Goal: Transaction & Acquisition: Purchase product/service

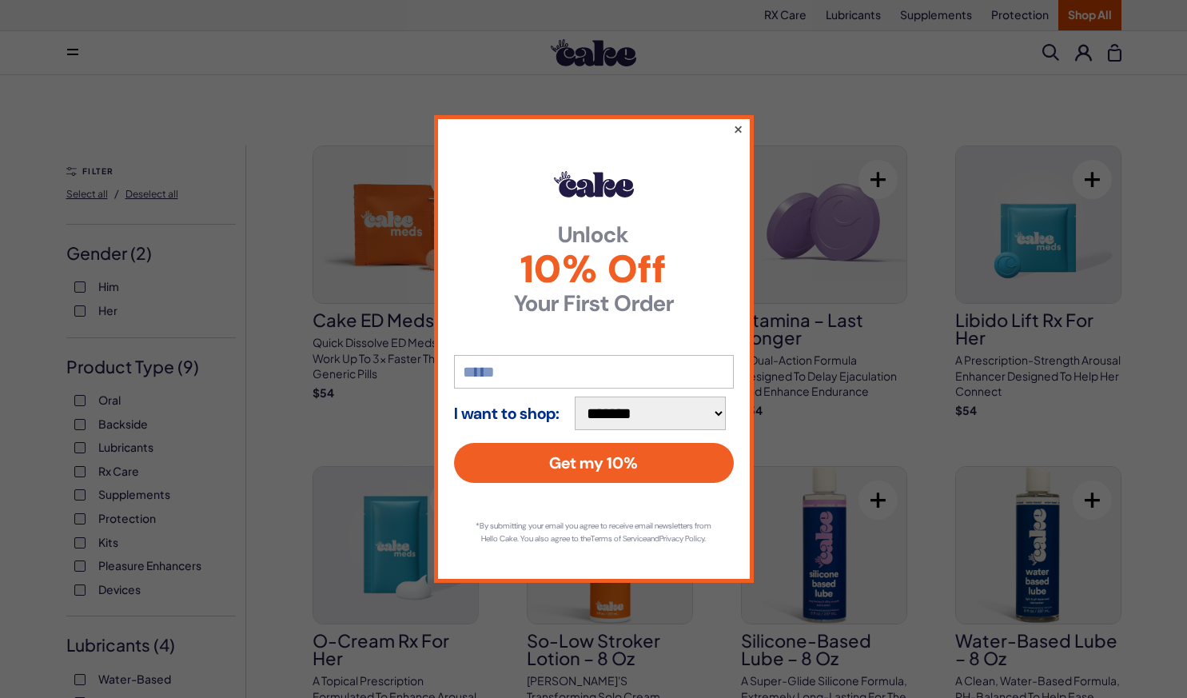
click at [737, 123] on button "×" at bounding box center [737, 128] width 10 height 19
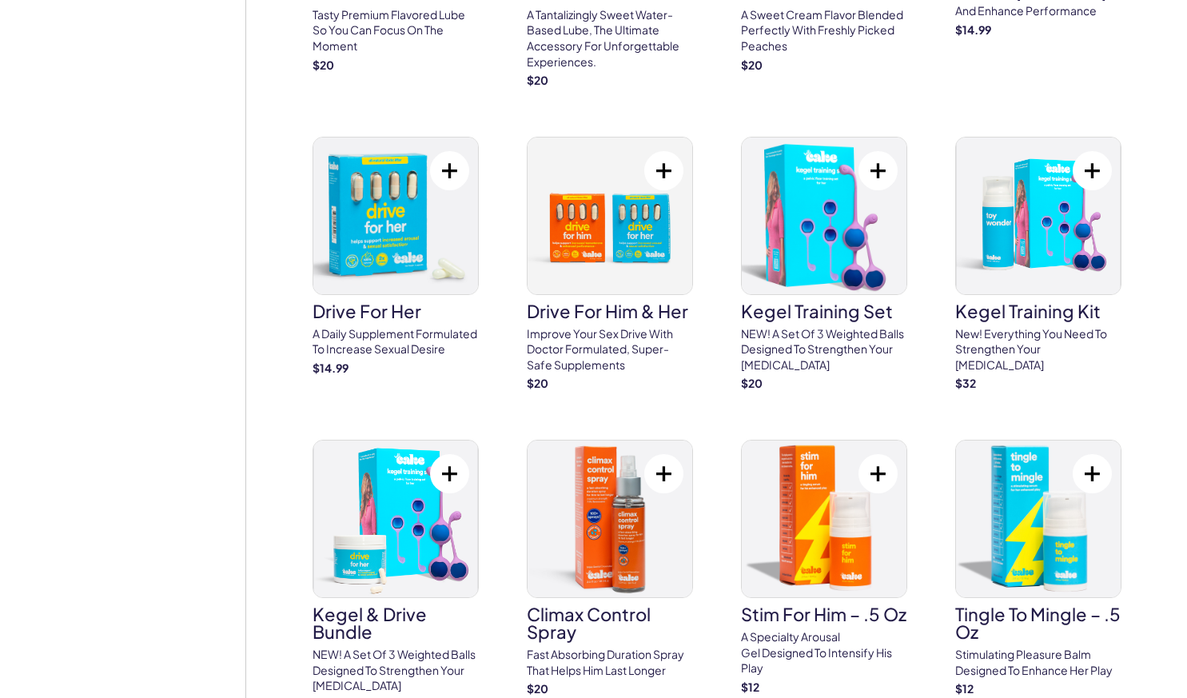
scroll to position [1343, 0]
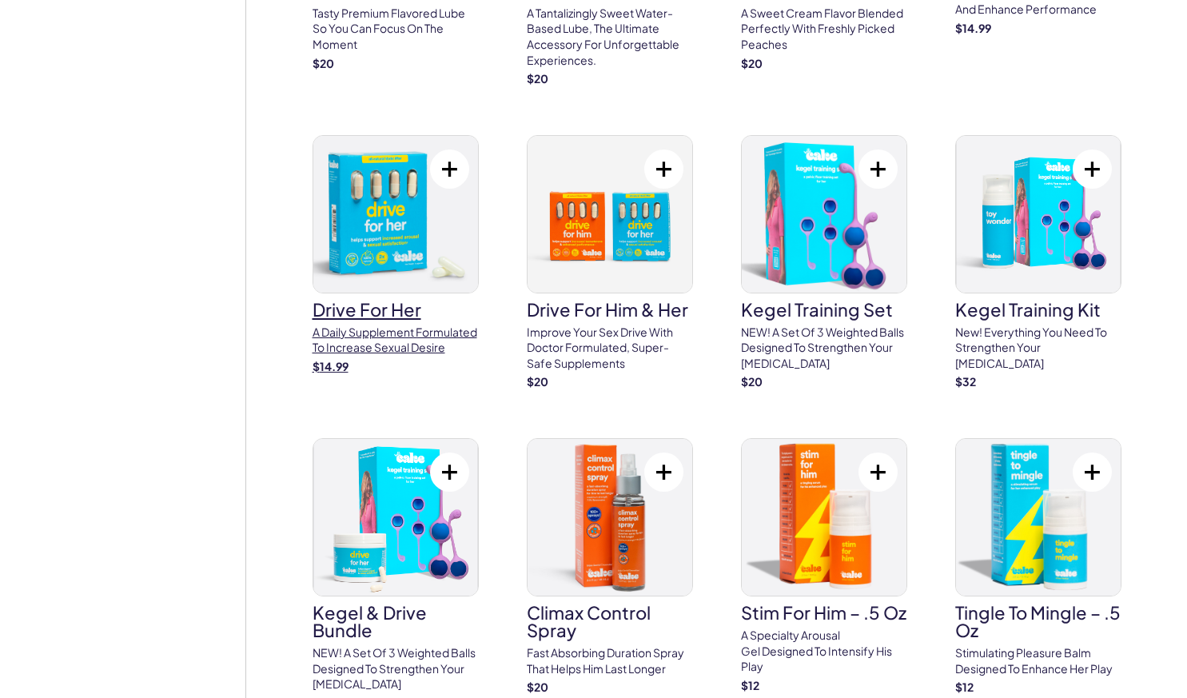
click at [389, 249] on img at bounding box center [395, 214] width 165 height 157
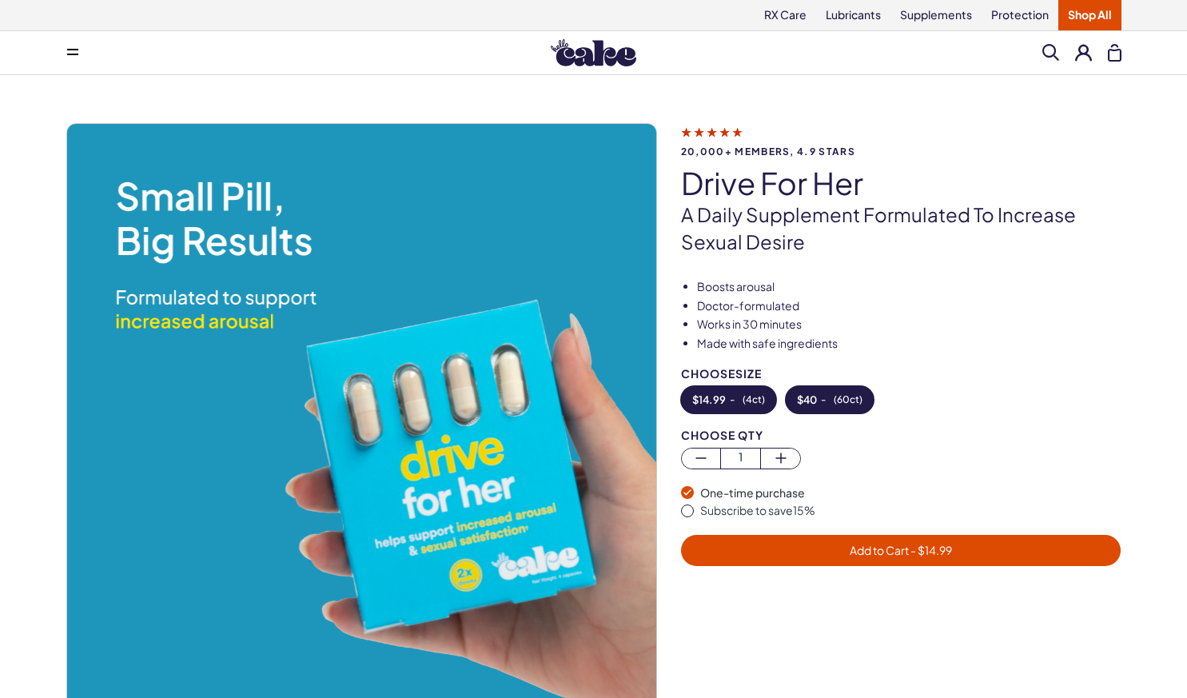
click at [824, 400] on button "$ 40 - ( 60ct )" at bounding box center [830, 399] width 88 height 27
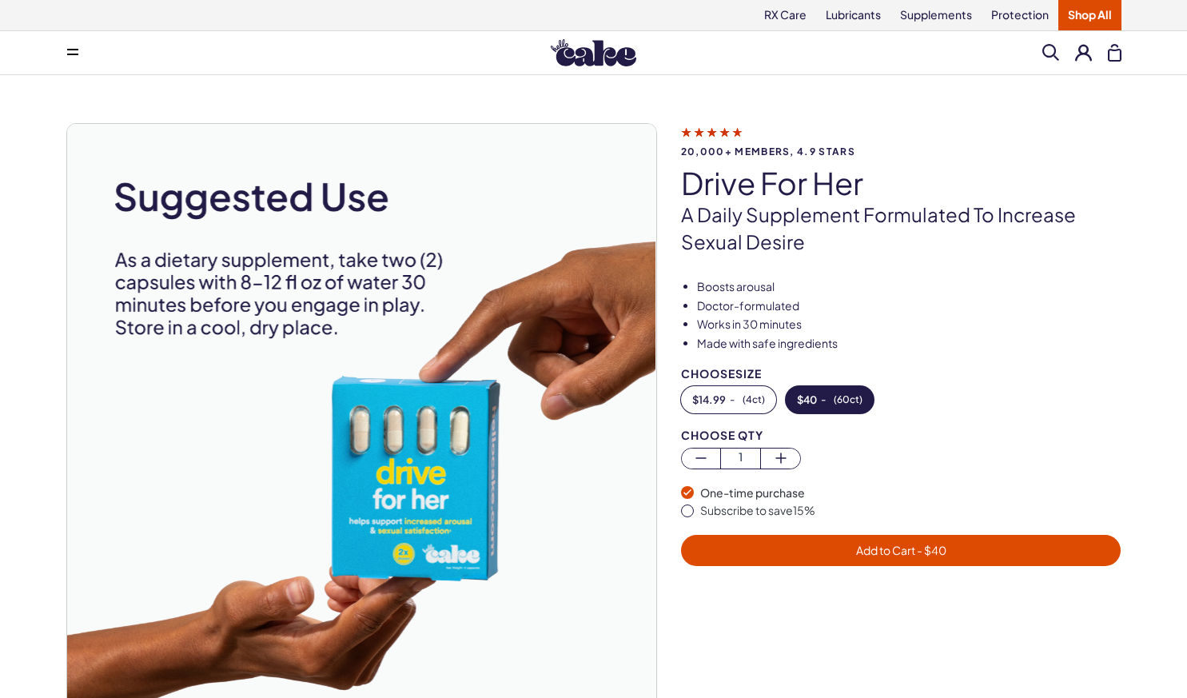
click at [1083, 52] on button at bounding box center [1083, 52] width 17 height 17
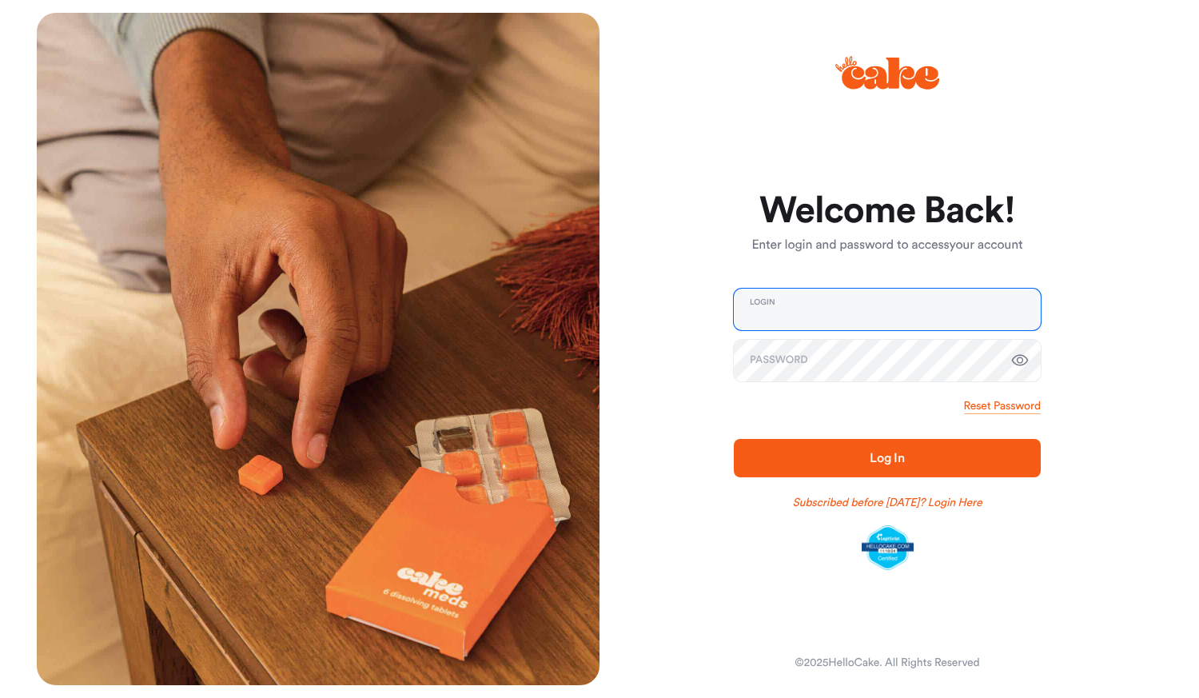
click at [781, 308] on input "email" at bounding box center [887, 310] width 307 height 42
type input "**********"
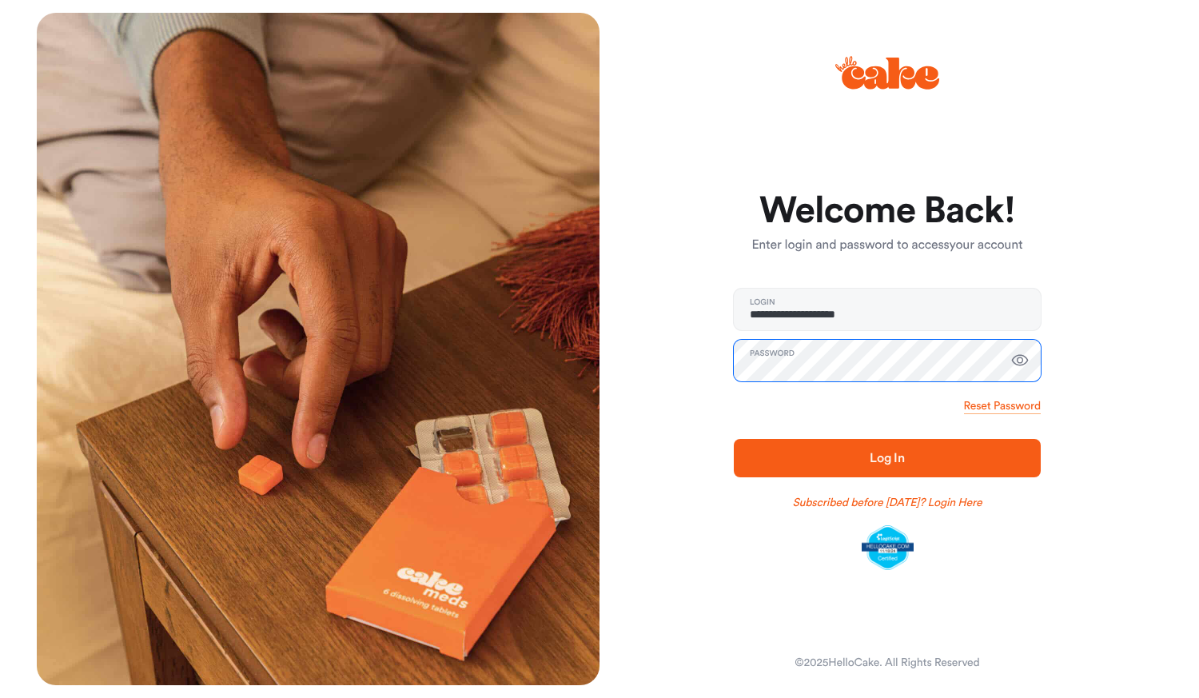
click at [734, 439] on button "Log In" at bounding box center [887, 458] width 307 height 38
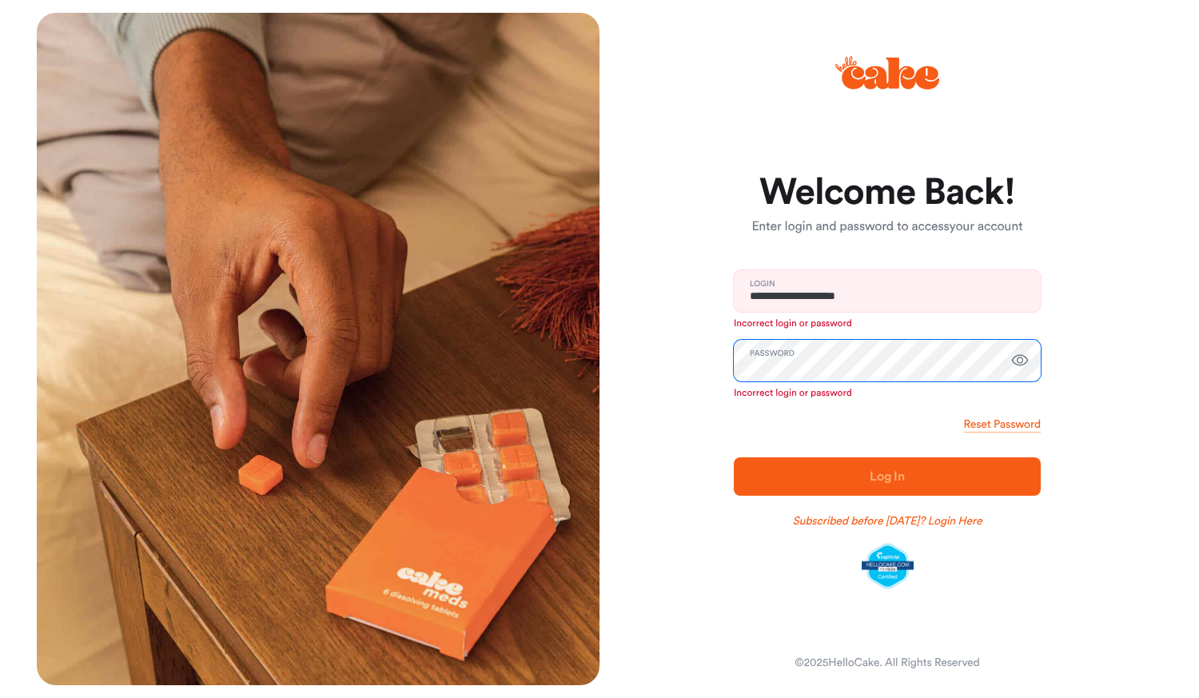
click at [643, 356] on div "**********" at bounding box center [880, 349] width 563 height 672
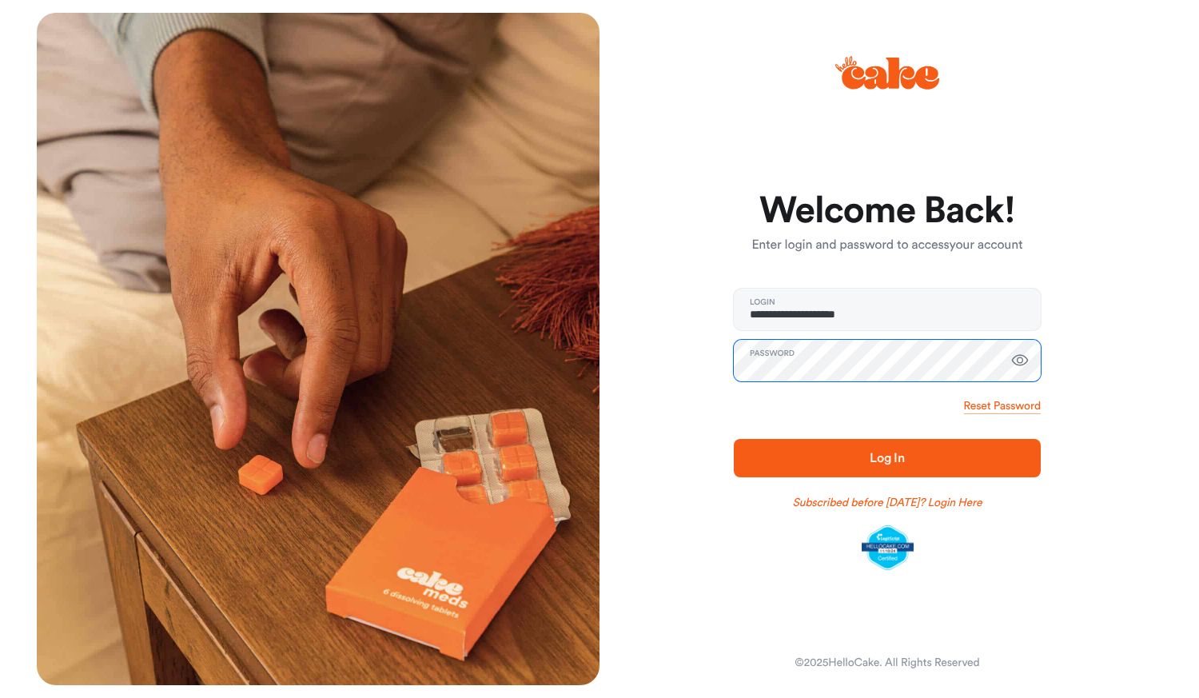
click at [734, 439] on button "Log In" at bounding box center [887, 458] width 307 height 38
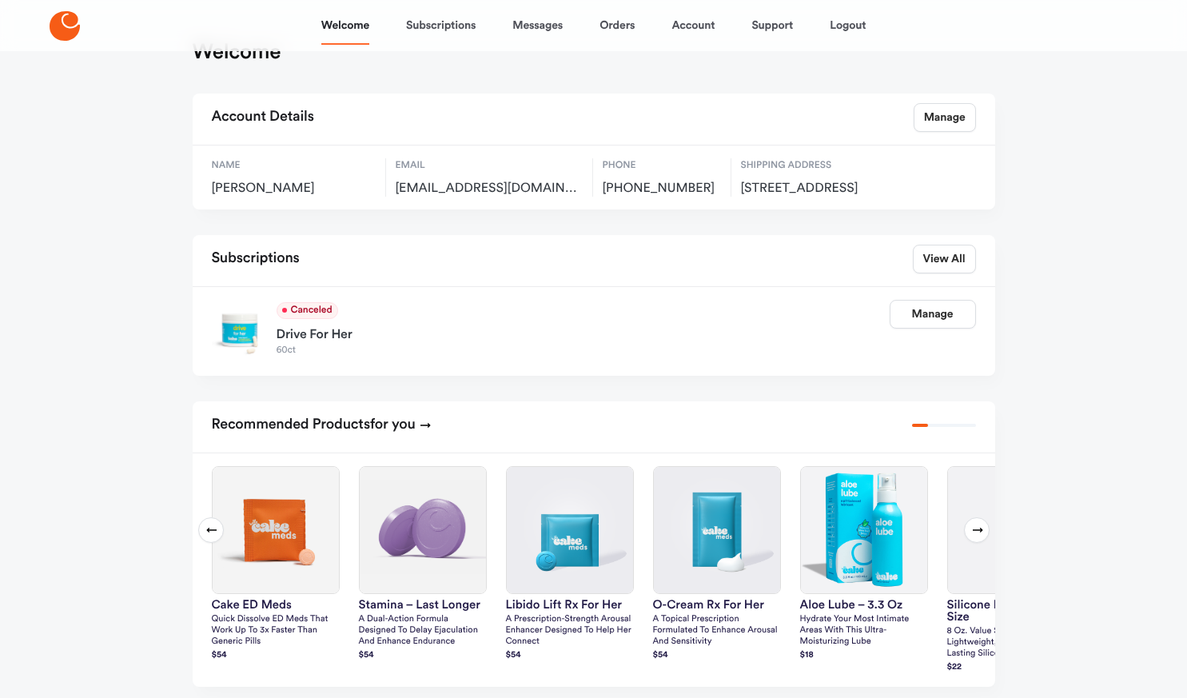
scroll to position [46, 0]
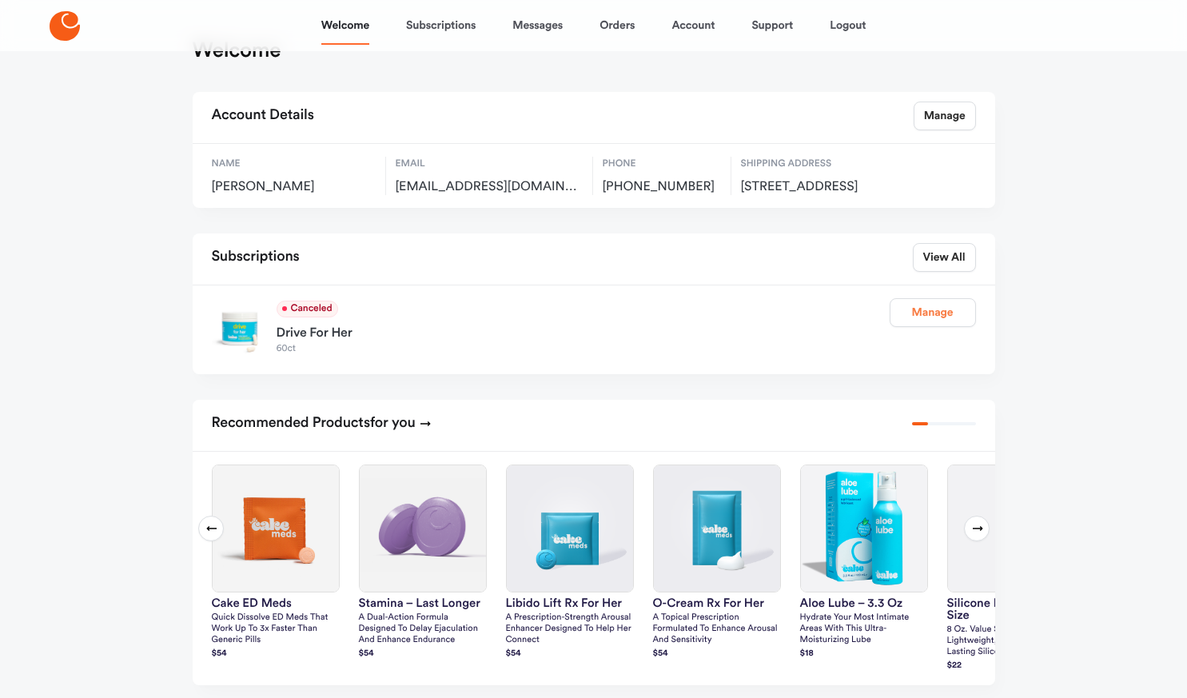
click at [930, 324] on link "Manage" at bounding box center [933, 312] width 86 height 29
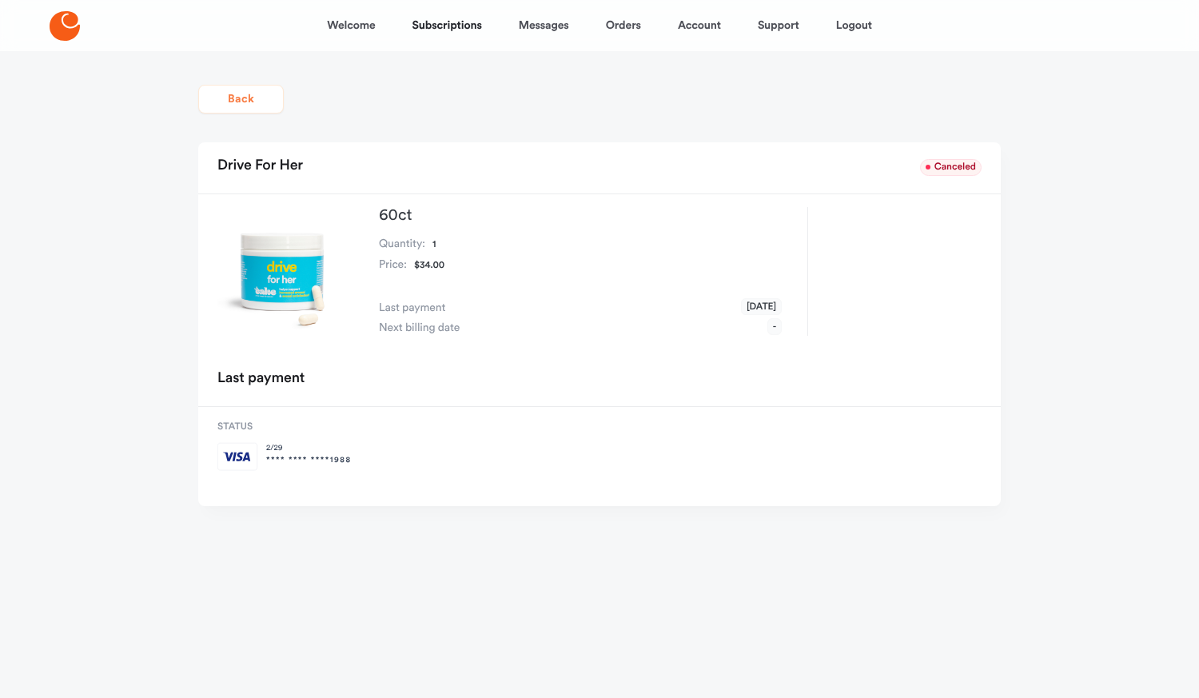
click at [222, 96] on button "Back" at bounding box center [241, 99] width 86 height 29
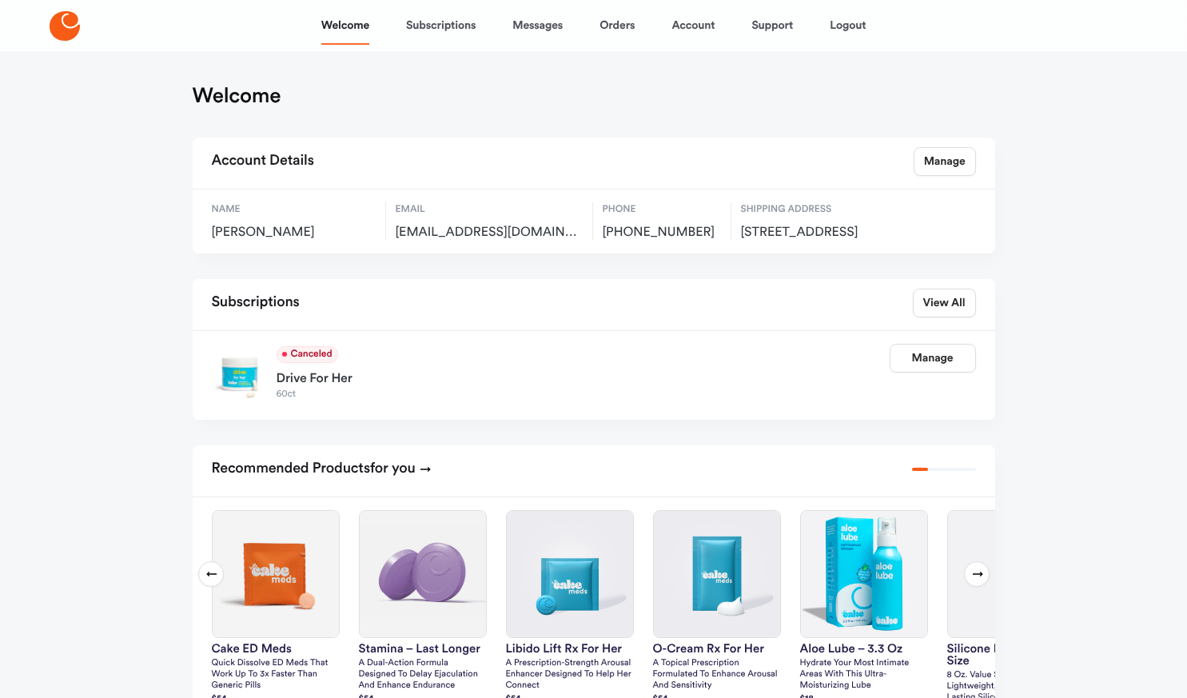
click at [66, 30] on icon at bounding box center [65, 26] width 30 height 30
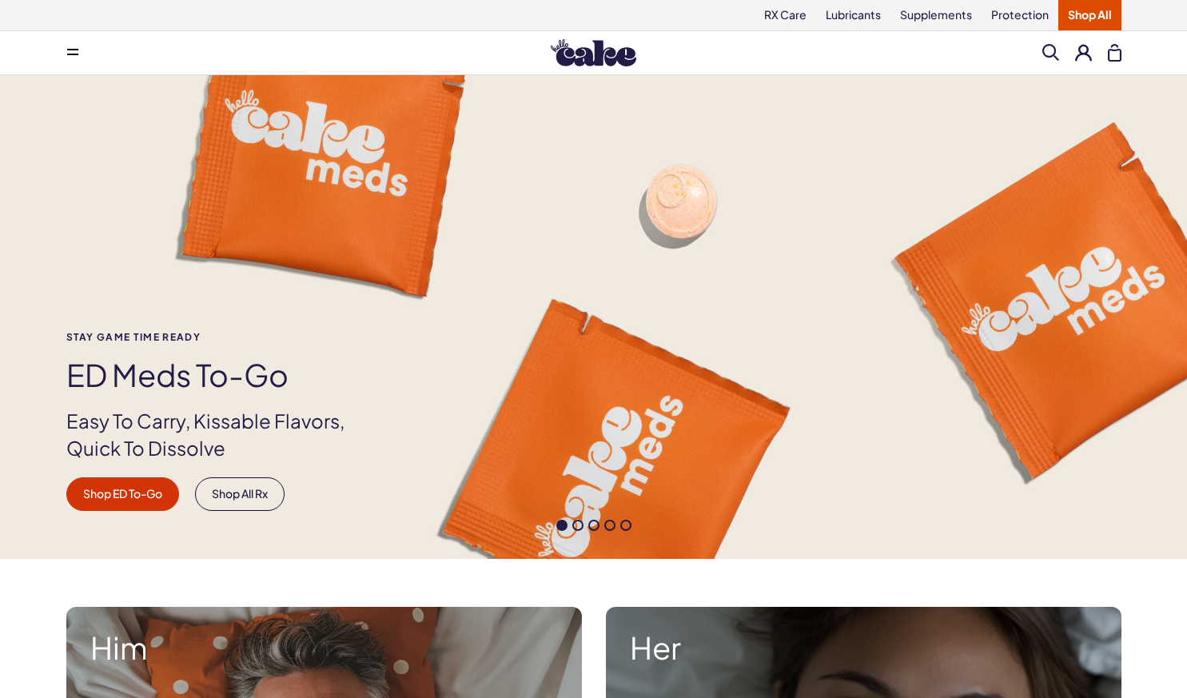
click at [1042, 52] on div "Menu Him Her Everything Rx Care Rx For Him Cake ED Meds - To Go The Daily Chew …" at bounding box center [593, 53] width 1151 height 32
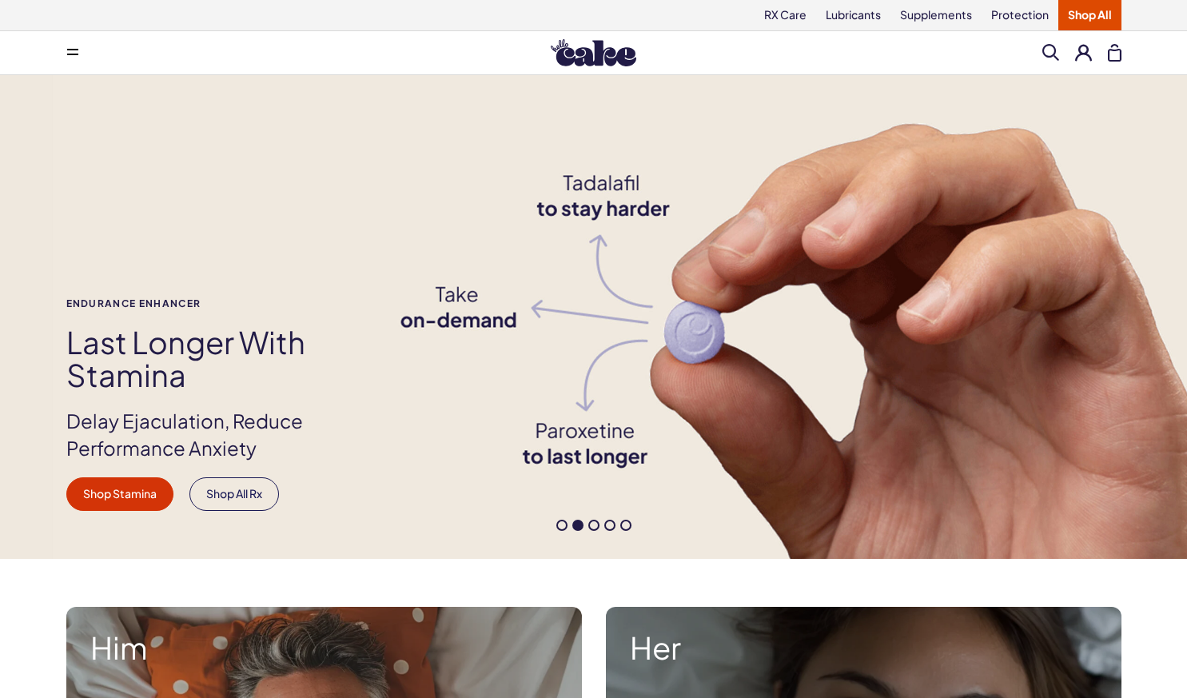
click at [1048, 46] on span at bounding box center [1050, 52] width 17 height 17
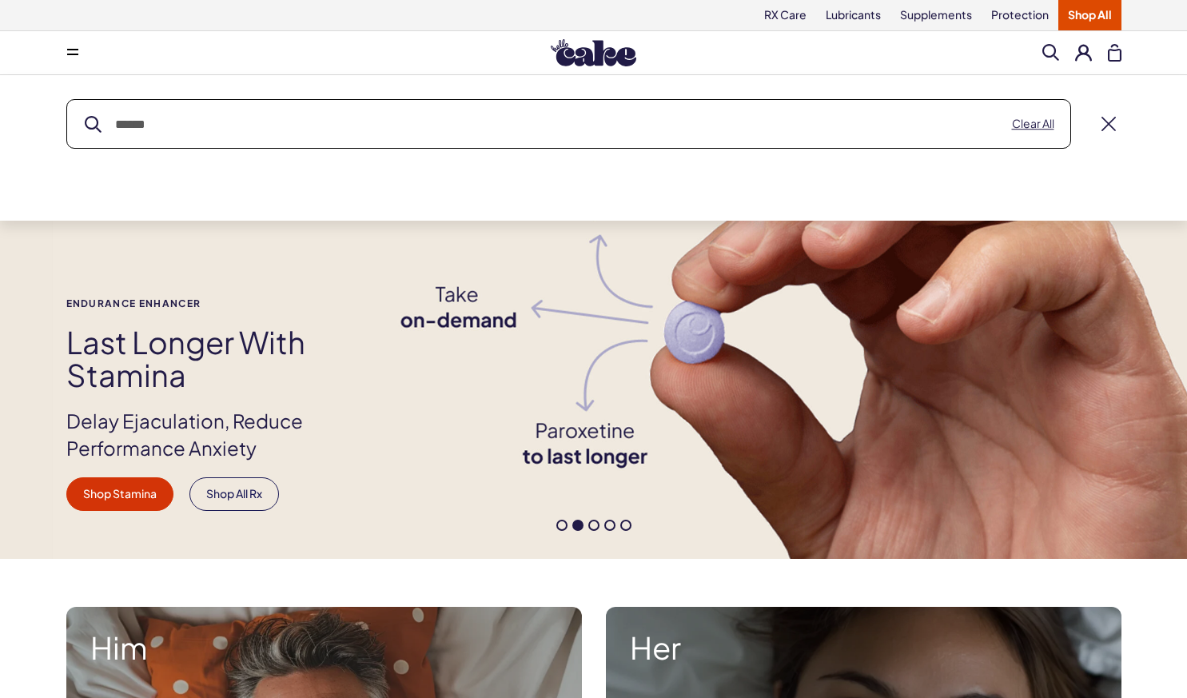
click at [0, 0] on div "**********" at bounding box center [0, 0] width 0 height 0
click at [678, 131] on input "text" at bounding box center [568, 124] width 1003 height 48
click at [68, 49] on icon at bounding box center [72, 50] width 11 height 2
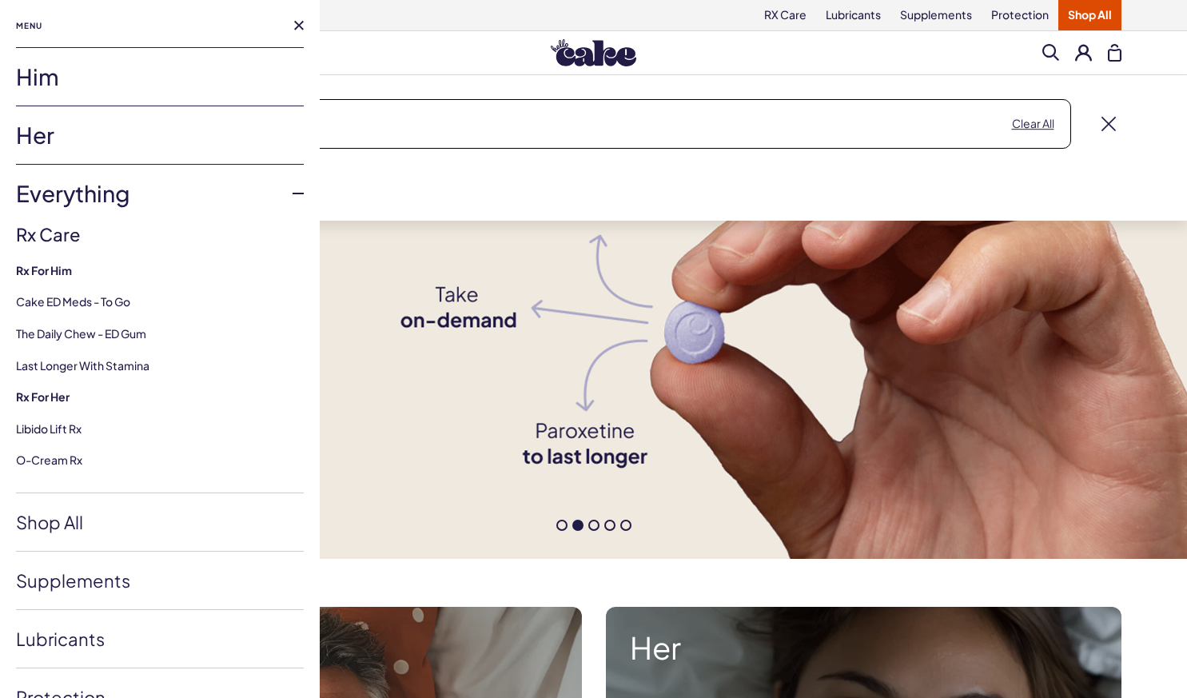
click at [53, 117] on link "Her" at bounding box center [160, 135] width 288 height 58
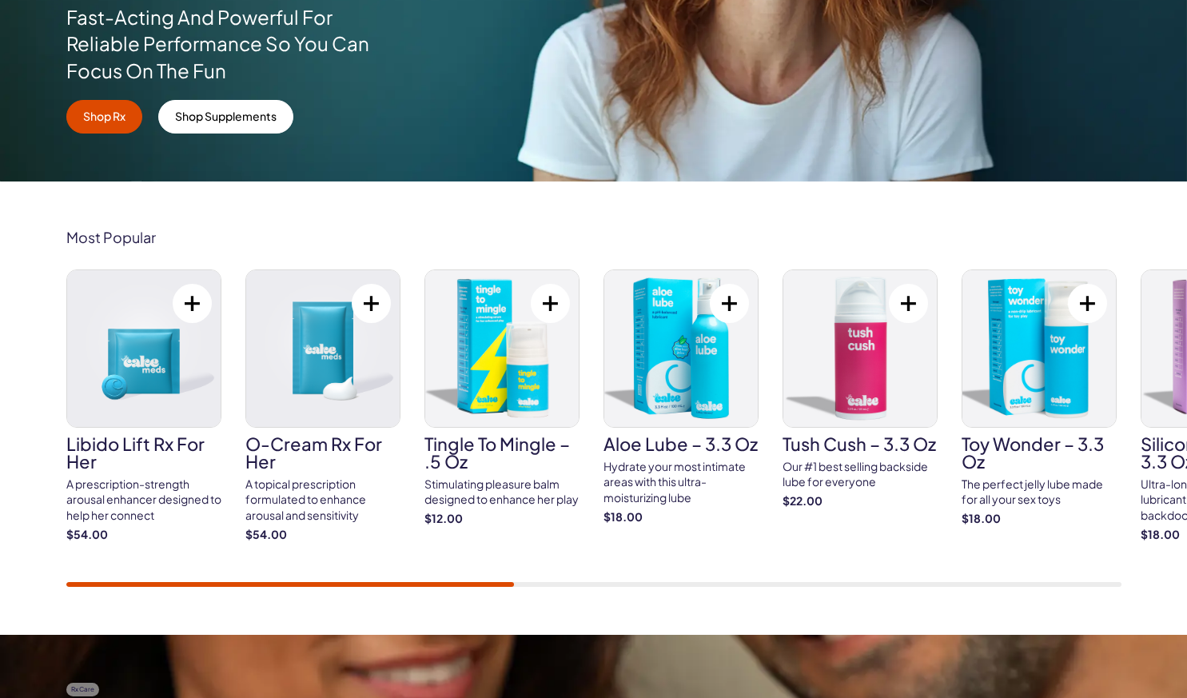
scroll to position [420, 0]
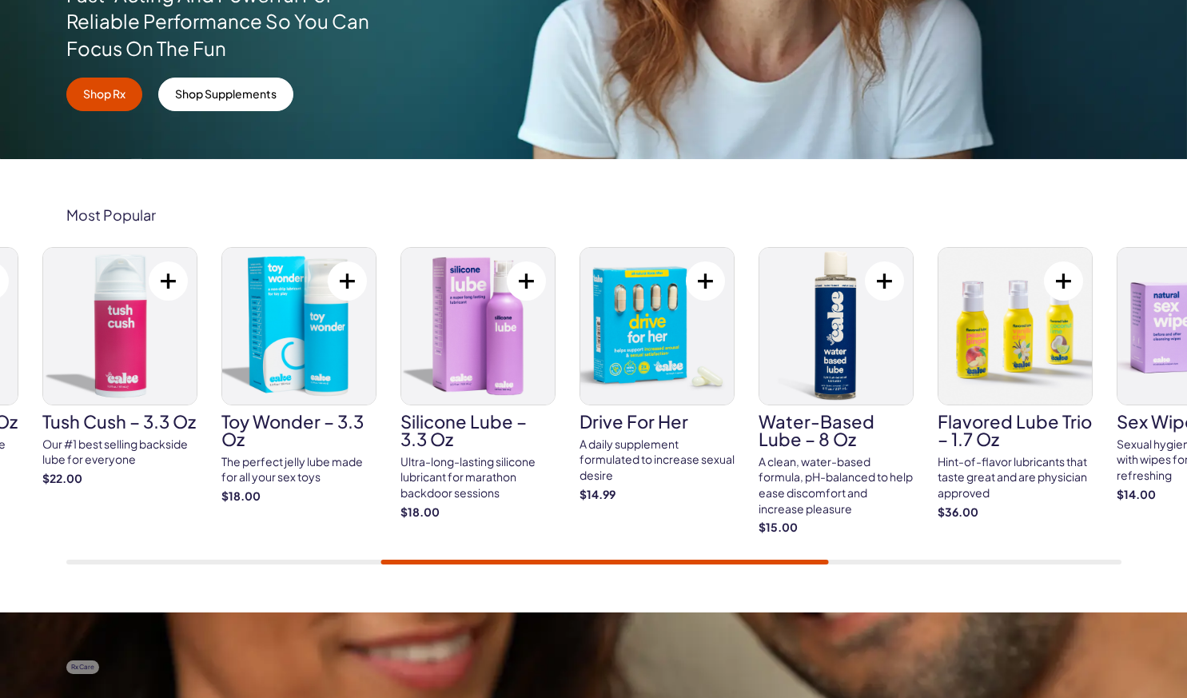
click at [638, 388] on img at bounding box center [656, 326] width 153 height 157
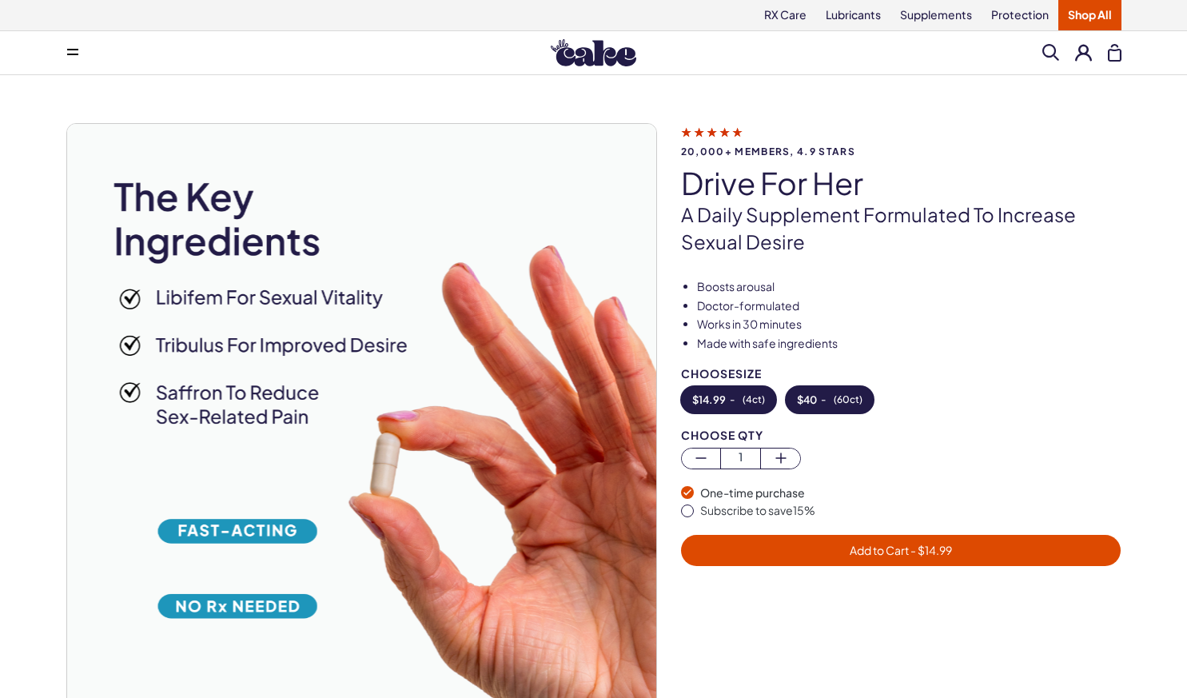
click at [817, 399] on span "$ 40" at bounding box center [807, 399] width 20 height 11
click at [902, 561] on button "Add to Cart - $ 40" at bounding box center [901, 550] width 440 height 31
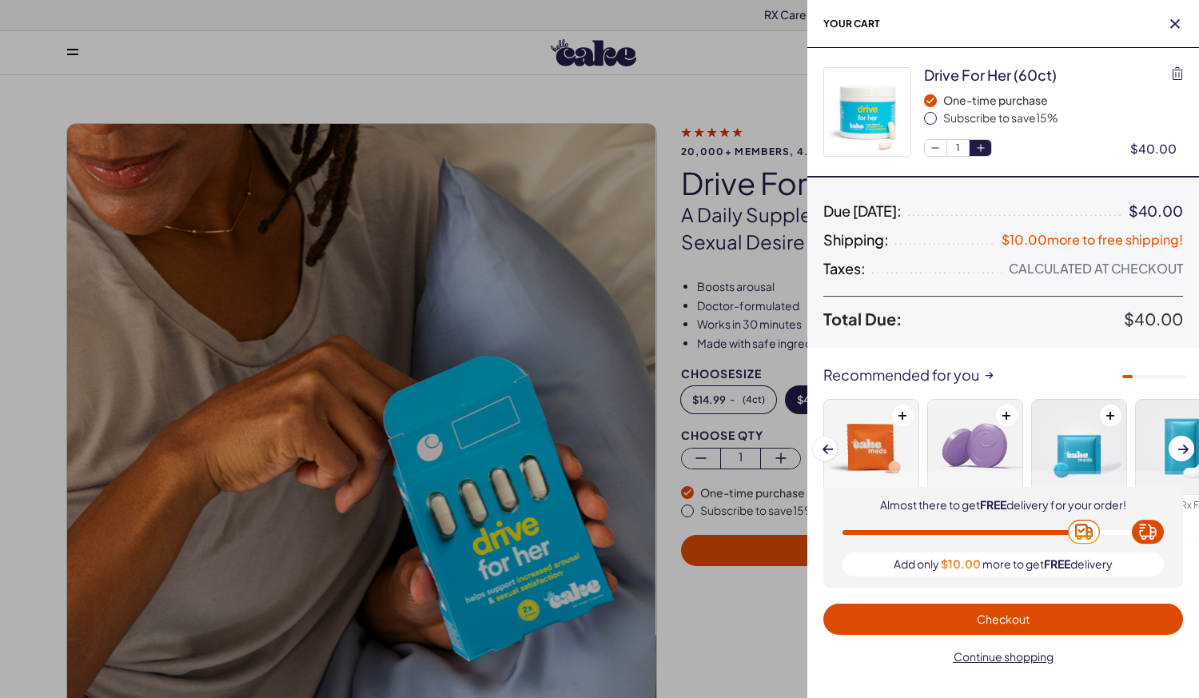
click at [972, 147] on button "button" at bounding box center [980, 148] width 22 height 16
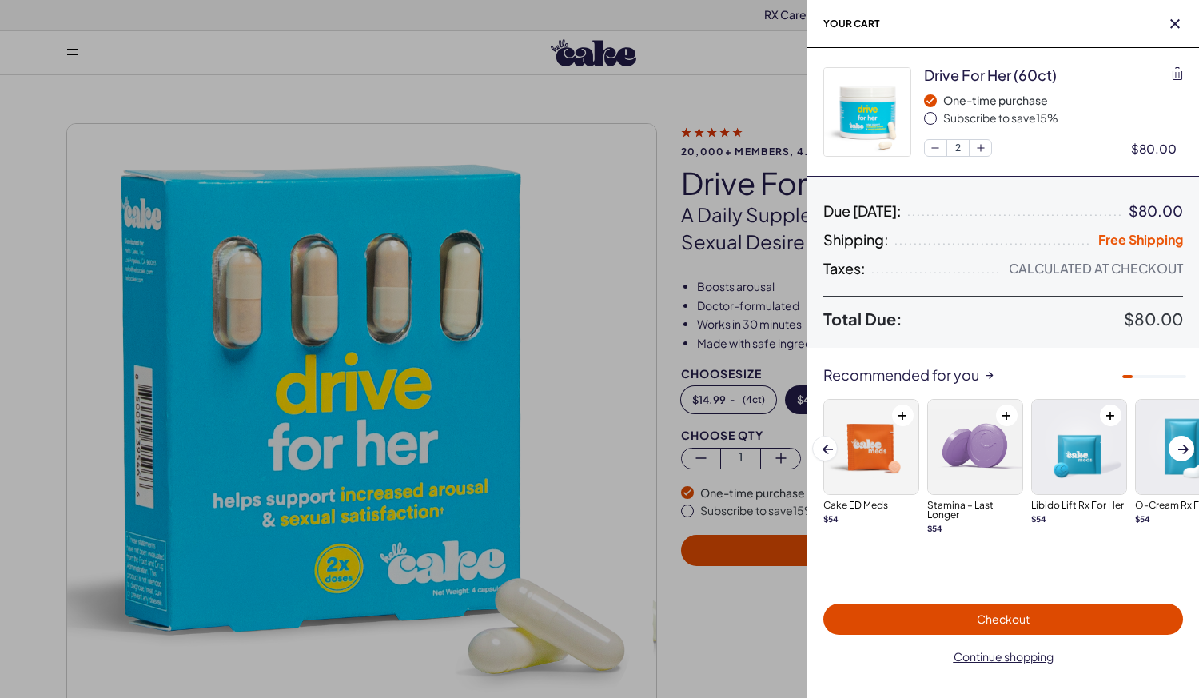
click at [994, 620] on span "Checkout" at bounding box center [1003, 618] width 53 height 14
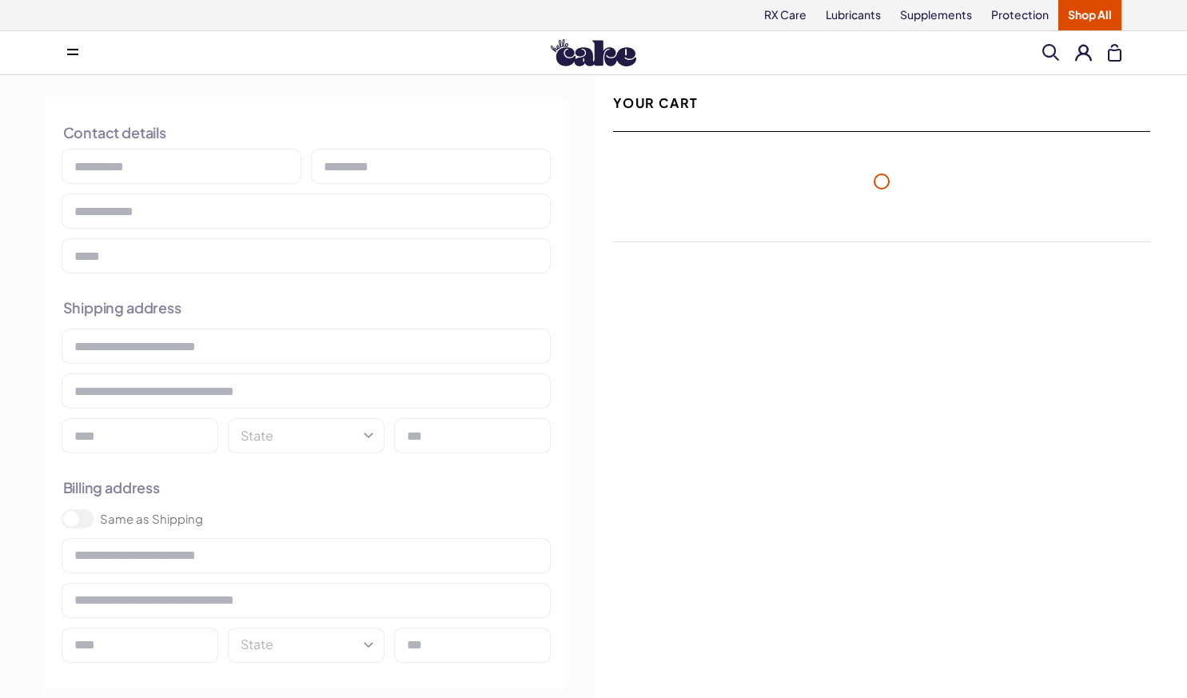
select select "**"
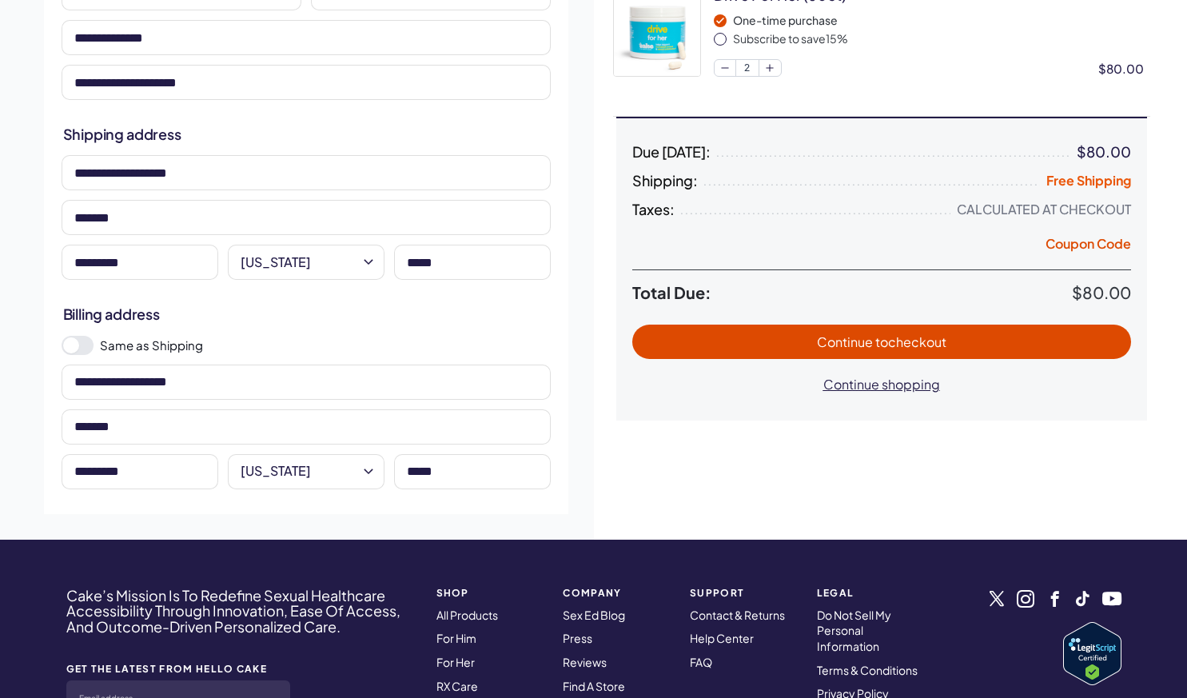
scroll to position [179, 0]
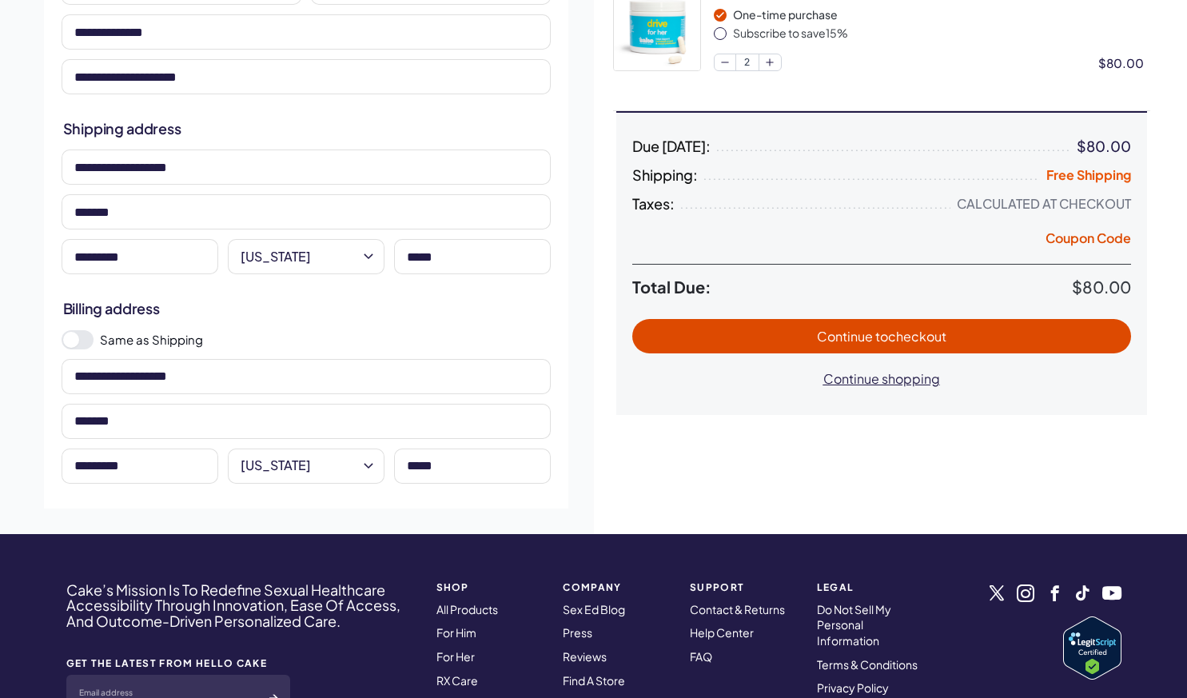
click at [72, 342] on span at bounding box center [71, 340] width 16 height 16
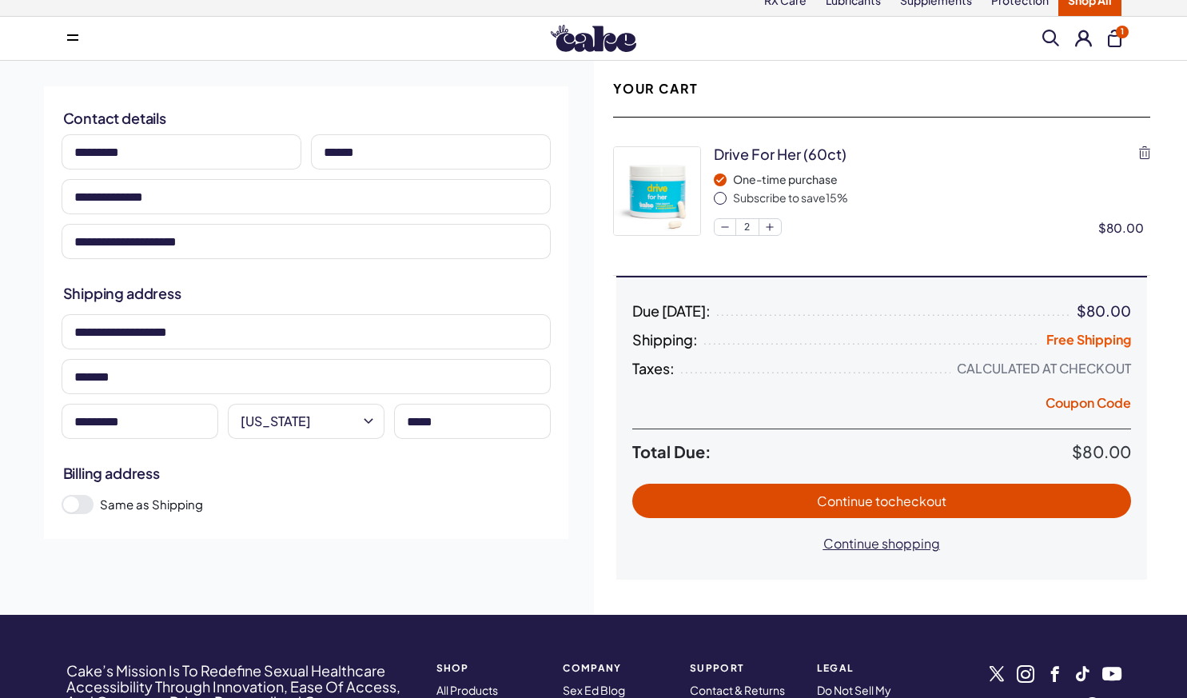
scroll to position [0, 0]
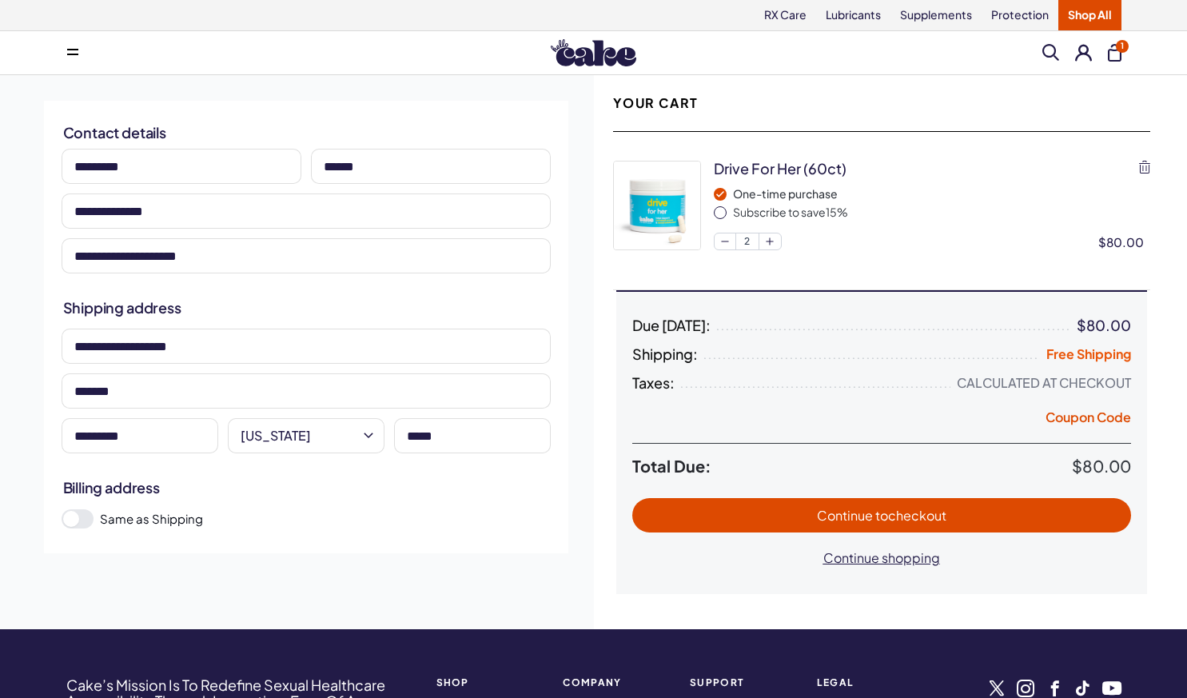
click at [713, 510] on span "Continue to checkout" at bounding box center [881, 515] width 467 height 18
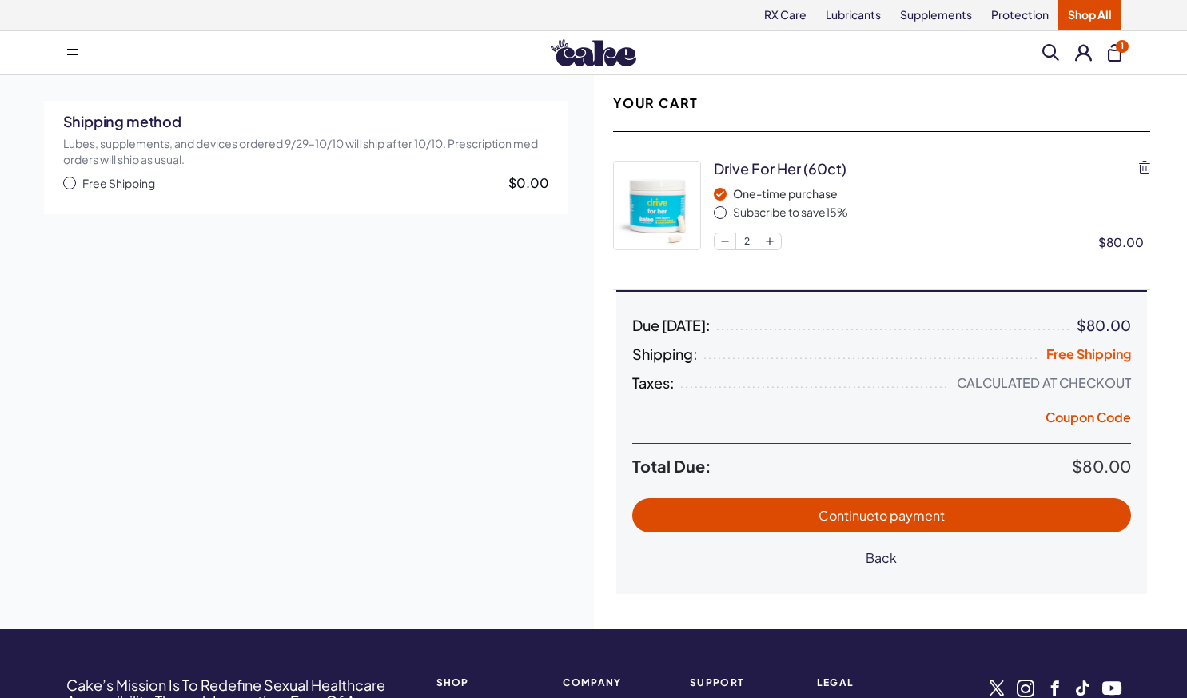
click at [77, 182] on button "Free Shipping $0.00" at bounding box center [306, 183] width 486 height 16
click at [752, 516] on span "Continue to payment" at bounding box center [881, 515] width 467 height 18
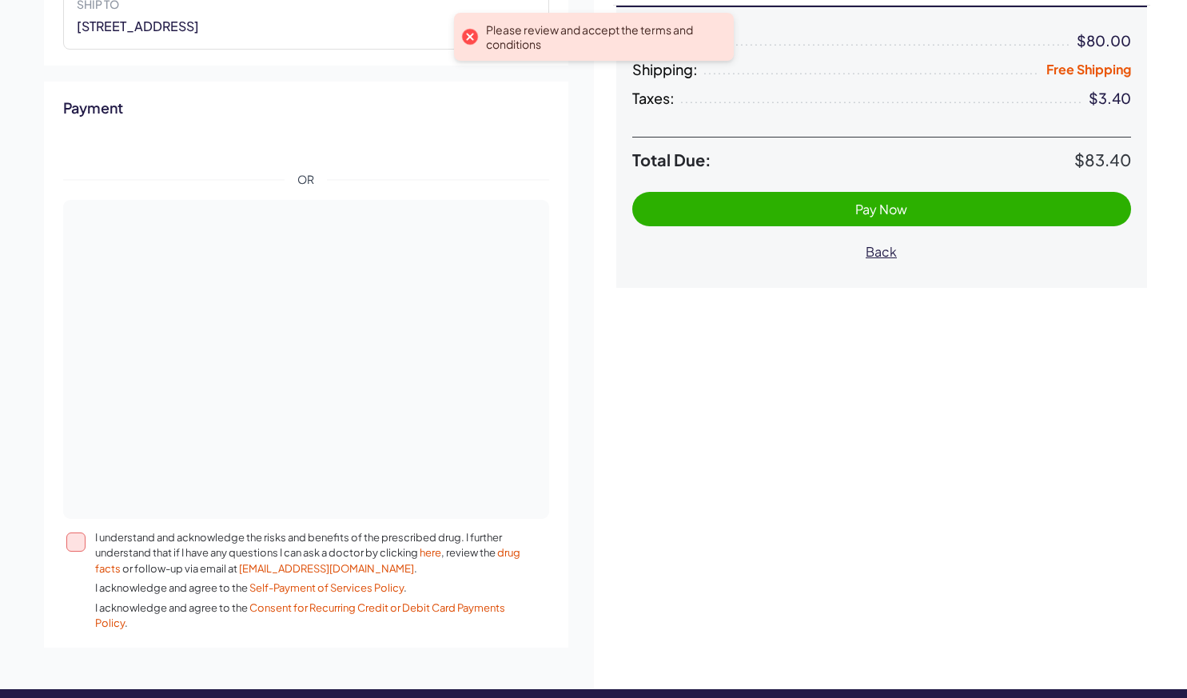
scroll to position [285, 0]
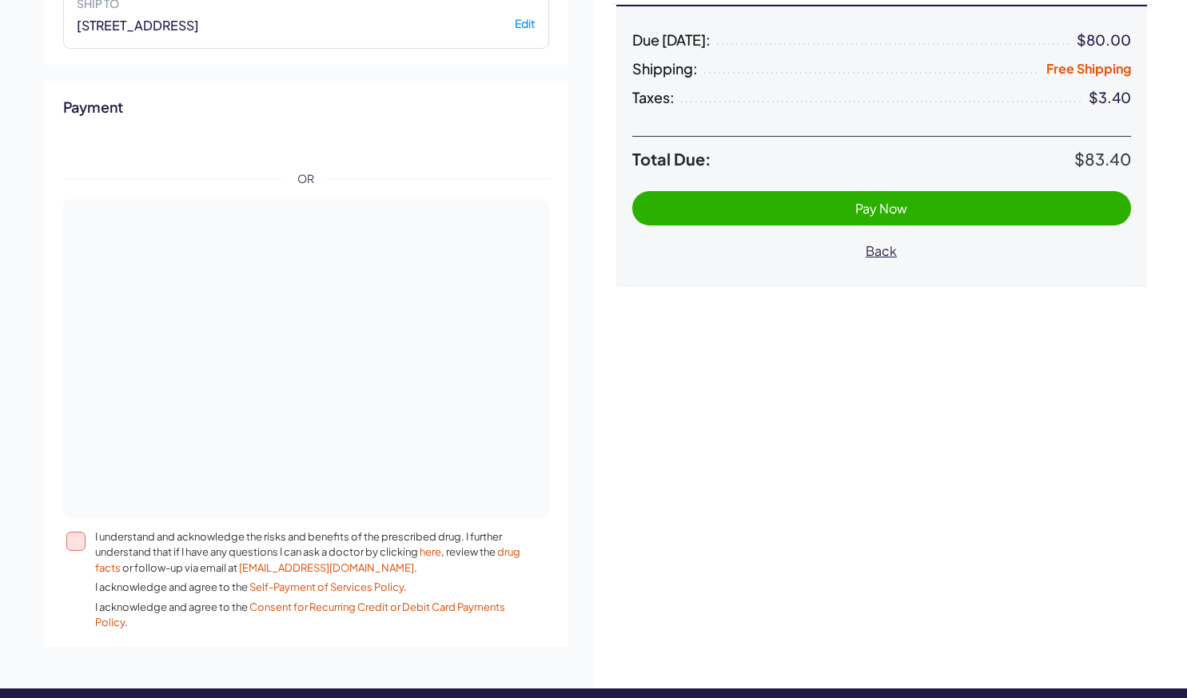
click at [73, 541] on button "I understand and acknowledge the risks and benefits of the prescribed drug. I f…" at bounding box center [75, 541] width 19 height 19
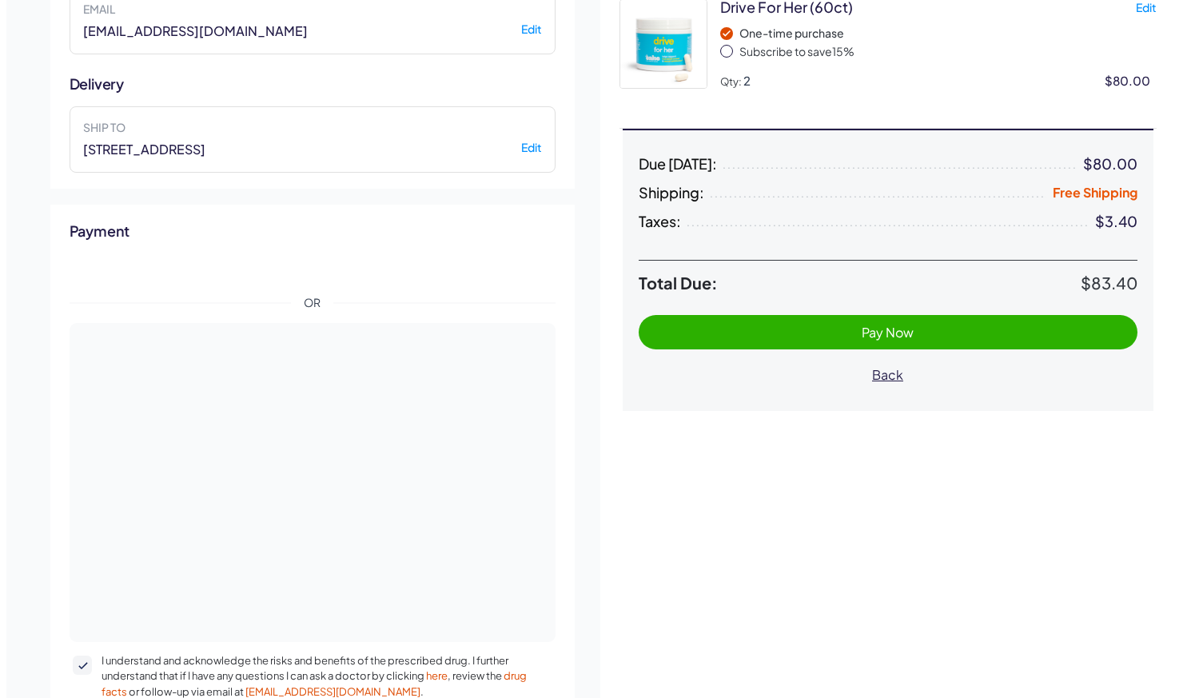
scroll to position [161, 0]
